Goal: Task Accomplishment & Management: Use online tool/utility

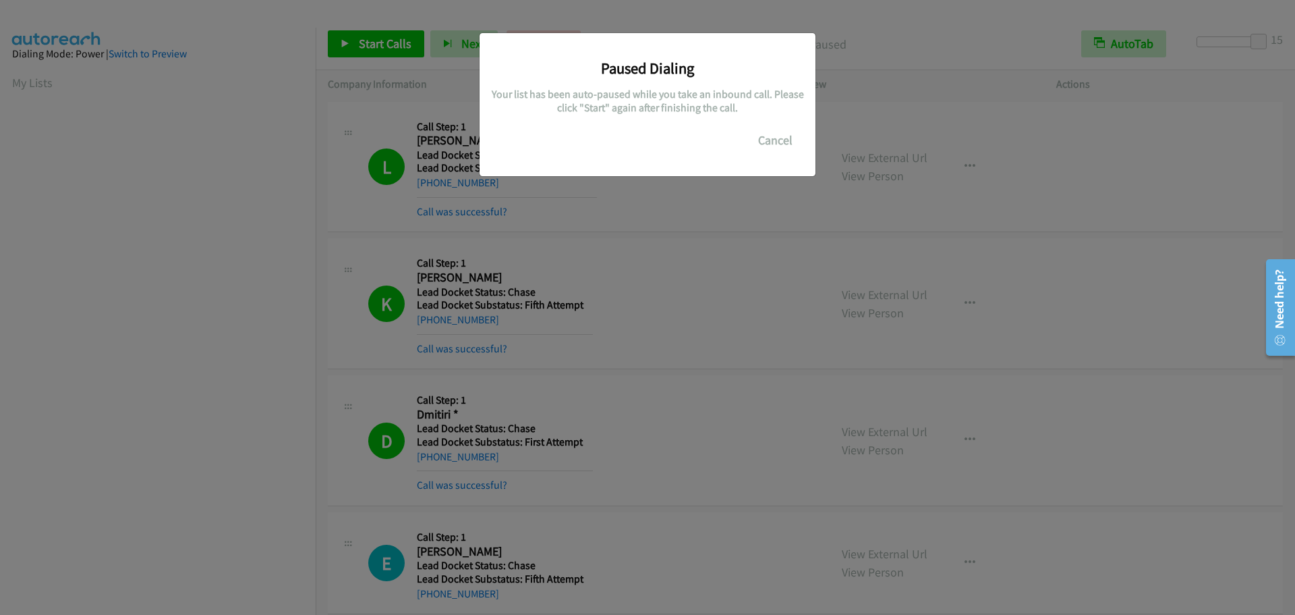
scroll to position [142, 0]
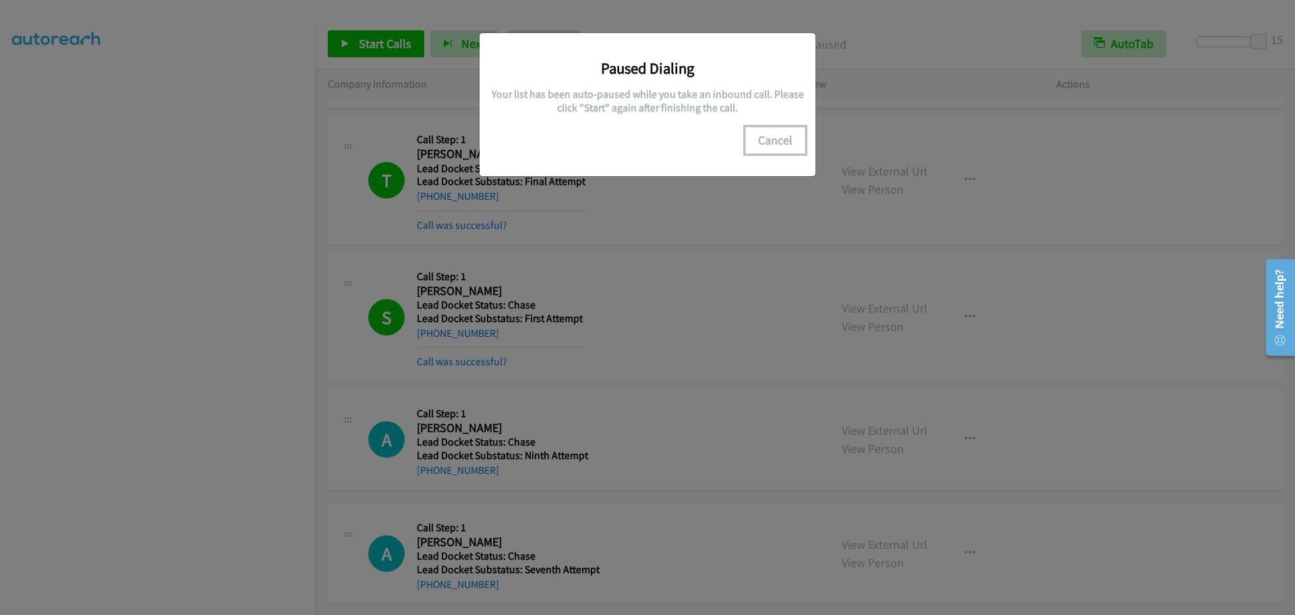
click at [781, 134] on button "Cancel" at bounding box center [775, 140] width 60 height 27
click at [766, 141] on button "Cancel" at bounding box center [775, 140] width 60 height 27
click at [771, 148] on button "Cancel" at bounding box center [775, 140] width 60 height 27
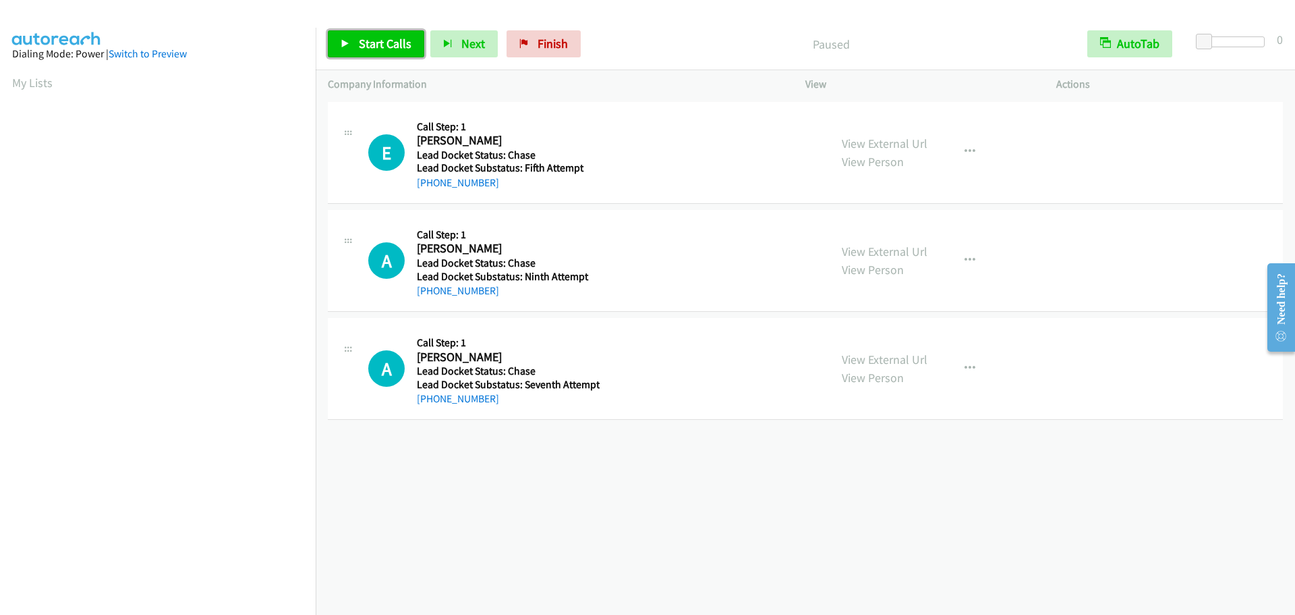
click at [358, 46] on link "Start Calls" at bounding box center [376, 43] width 96 height 27
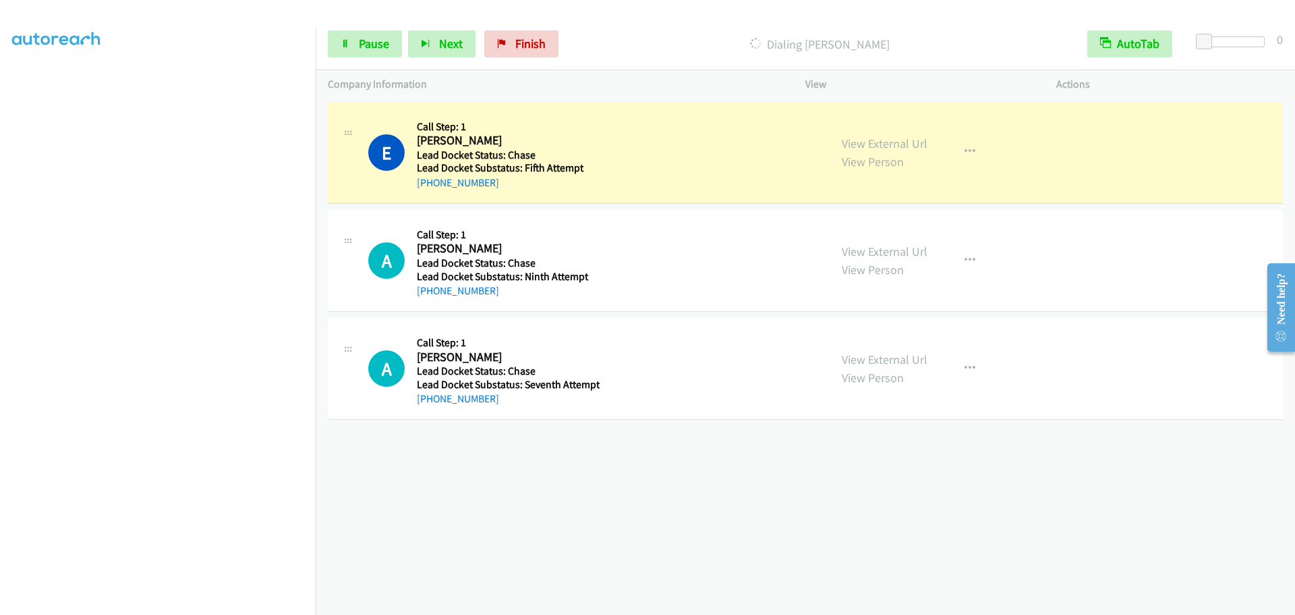
scroll to position [142, 0]
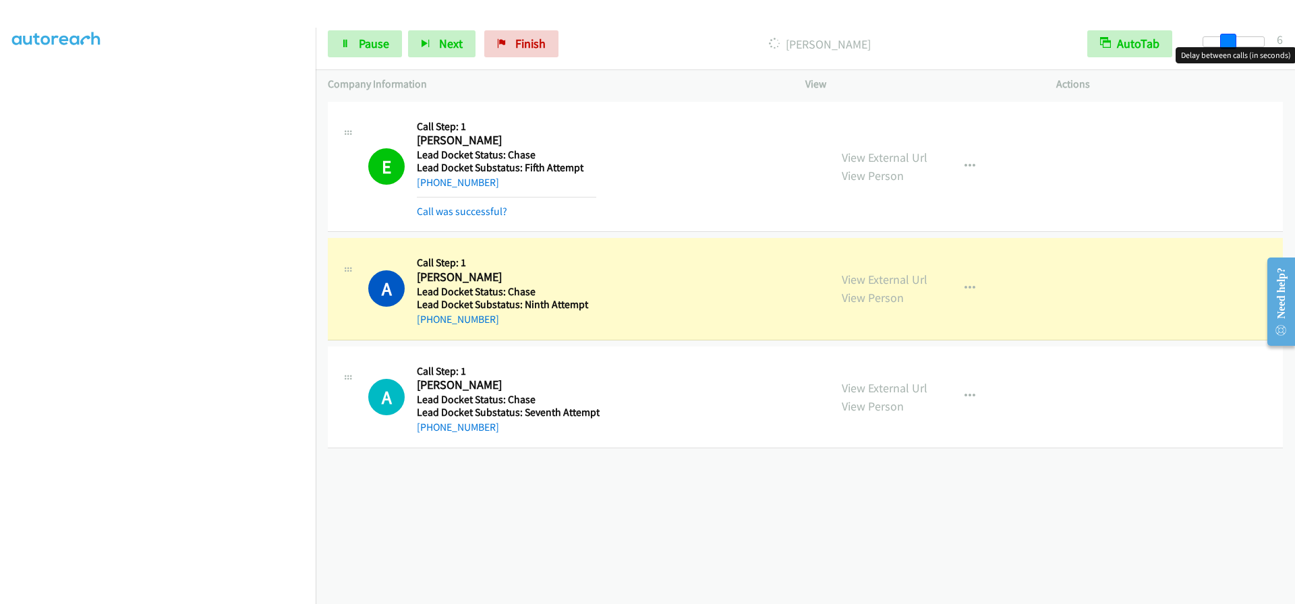
drag, startPoint x: 1202, startPoint y: 45, endPoint x: 1225, endPoint y: 47, distance: 23.1
click at [1225, 47] on body "Start Calls Pause Next Finish [PERSON_NAME] AutoTab AutoTab 6 Company Informati…" at bounding box center [647, 32] width 1295 height 64
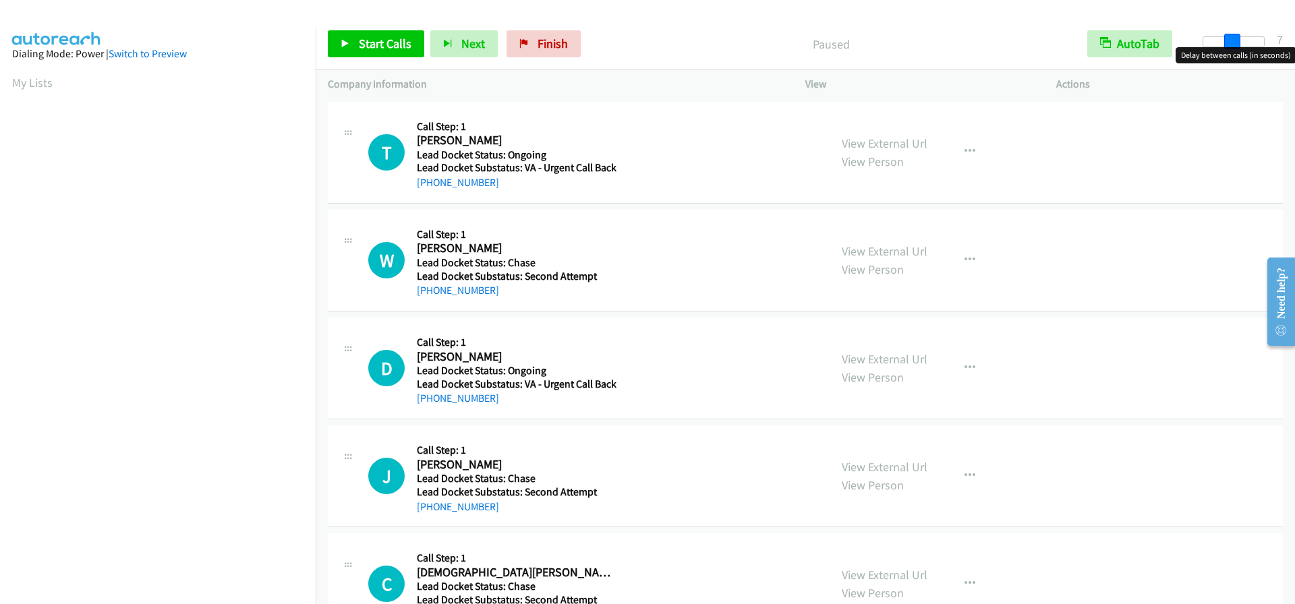
drag, startPoint x: 1207, startPoint y: 43, endPoint x: 1237, endPoint y: 49, distance: 30.2
click at [1237, 49] on body "Start Calls Pause Next Finish Paused AutoTab AutoTab 7 Company Information Info…" at bounding box center [647, 32] width 1295 height 64
